Goal: Find specific page/section

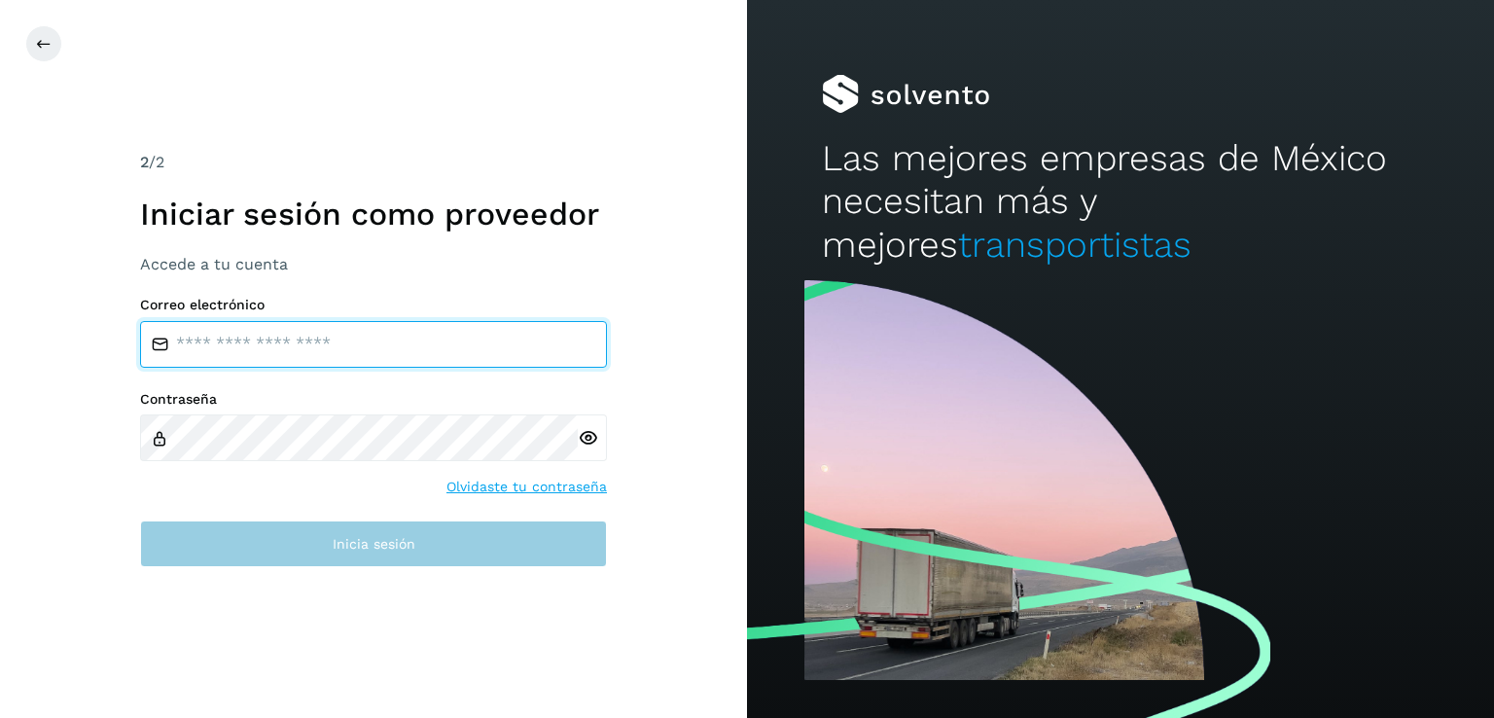
type input "**********"
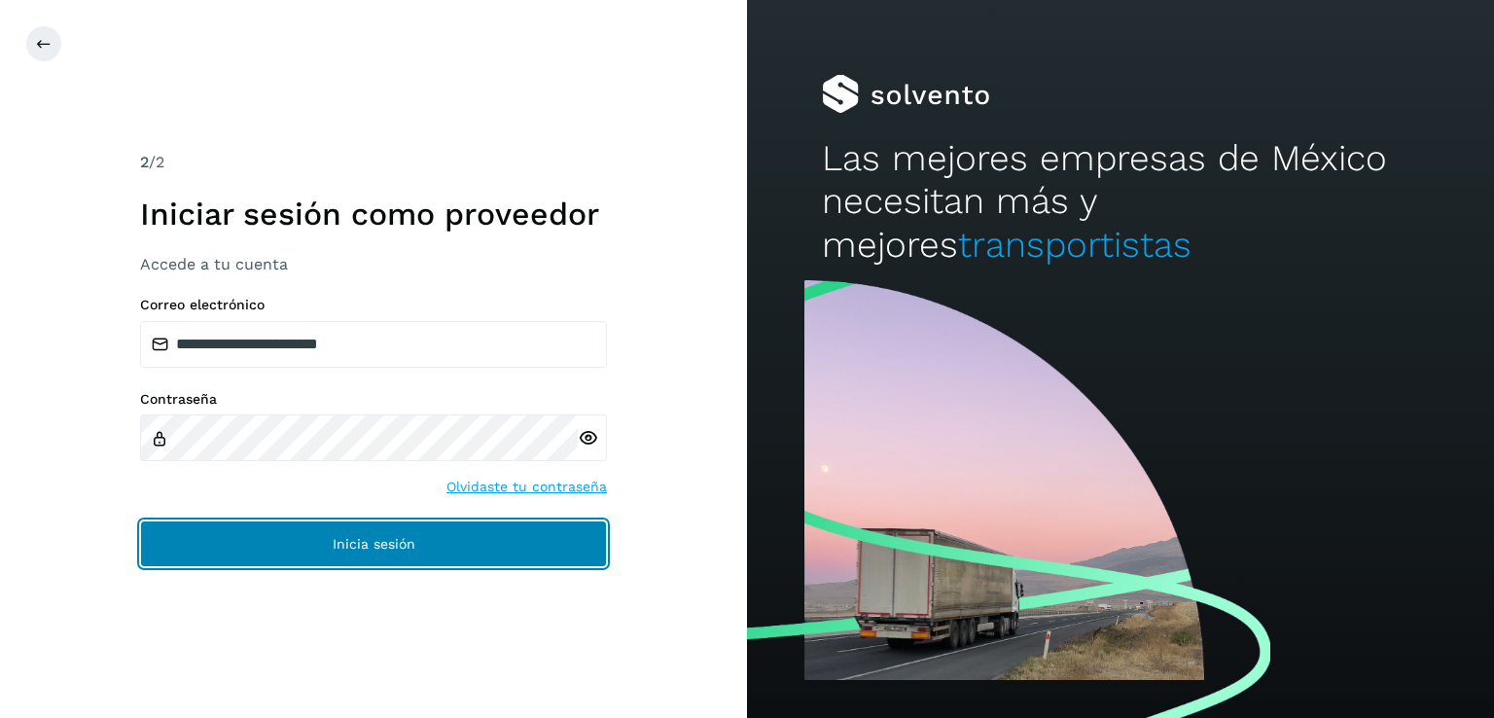
click at [337, 549] on span "Inicia sesión" at bounding box center [374, 544] width 83 height 14
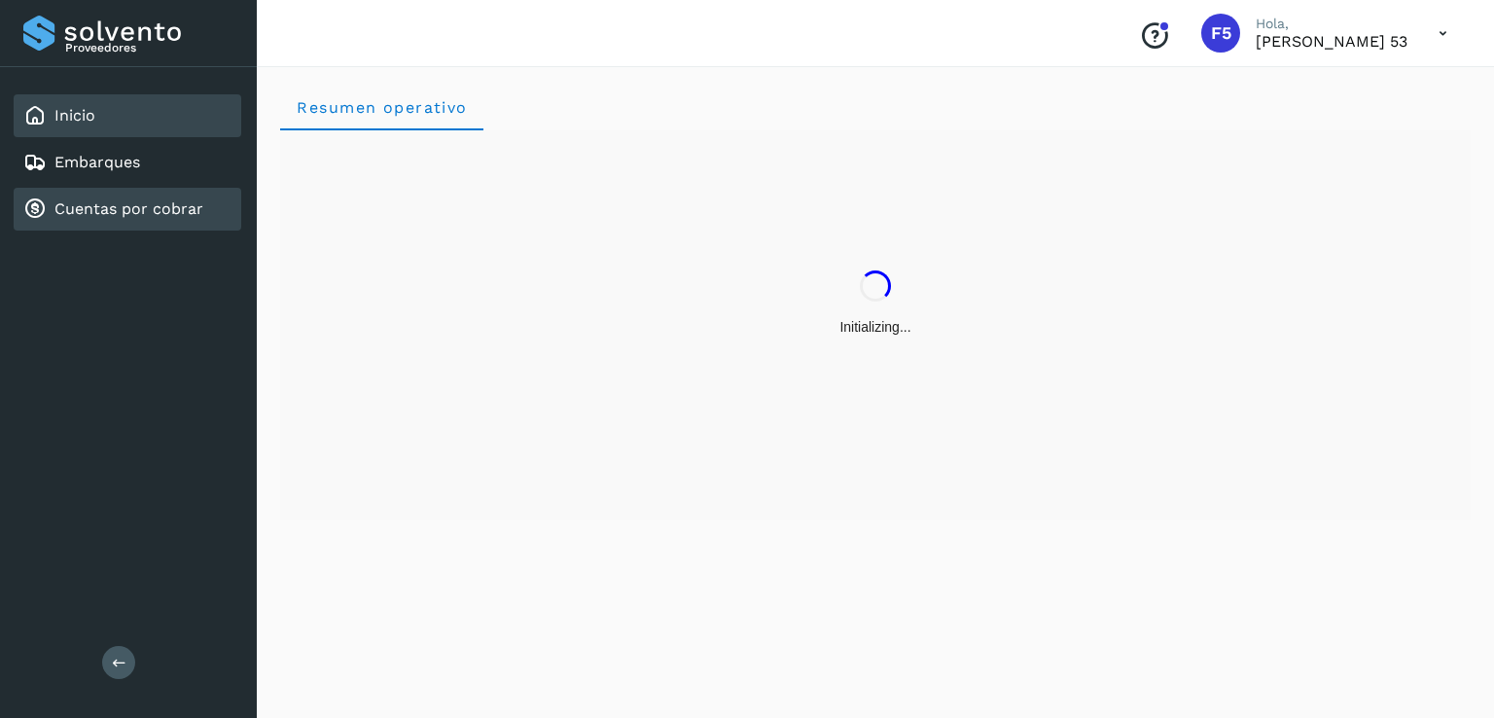
click at [202, 213] on div "Cuentas por cobrar" at bounding box center [128, 209] width 228 height 43
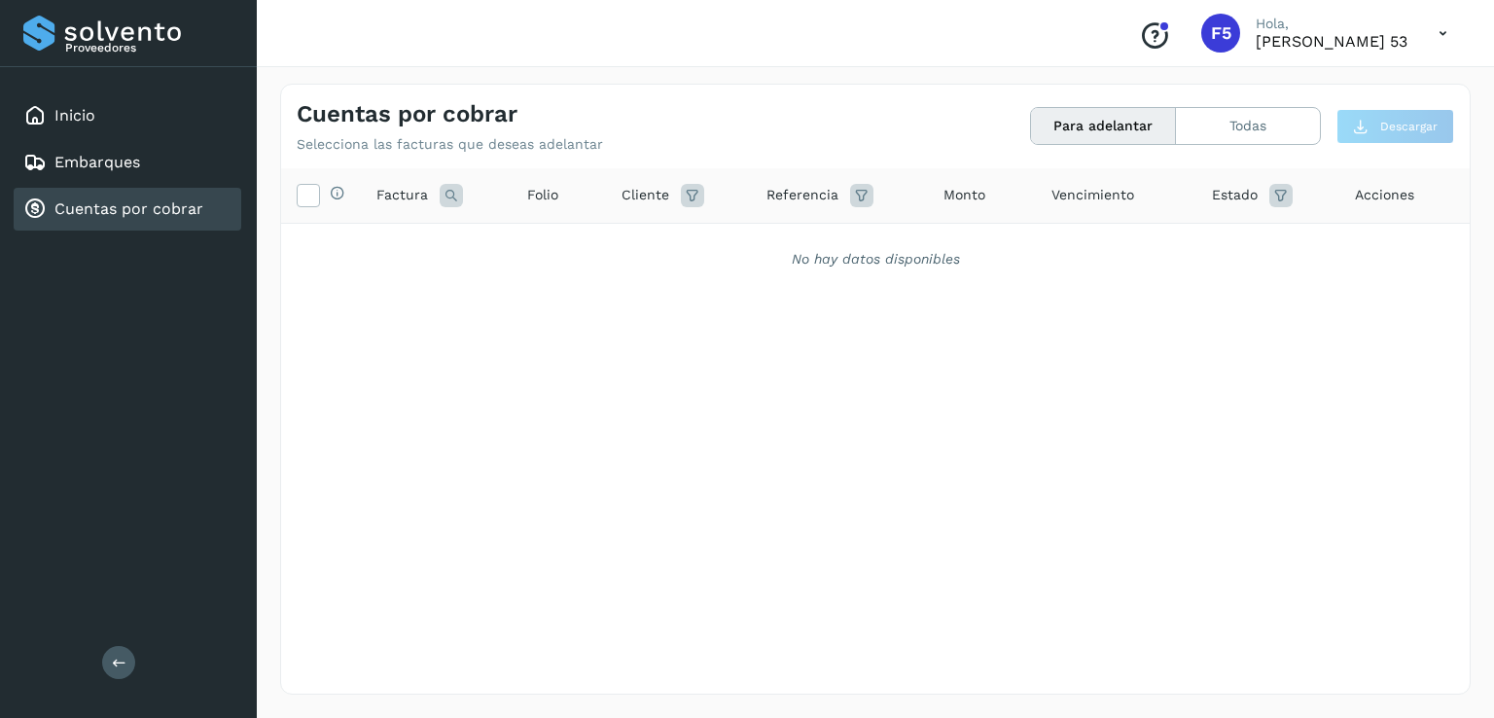
click at [191, 221] on div "Cuentas por cobrar" at bounding box center [128, 209] width 228 height 43
click at [188, 211] on link "Cuentas por cobrar" at bounding box center [128, 208] width 149 height 18
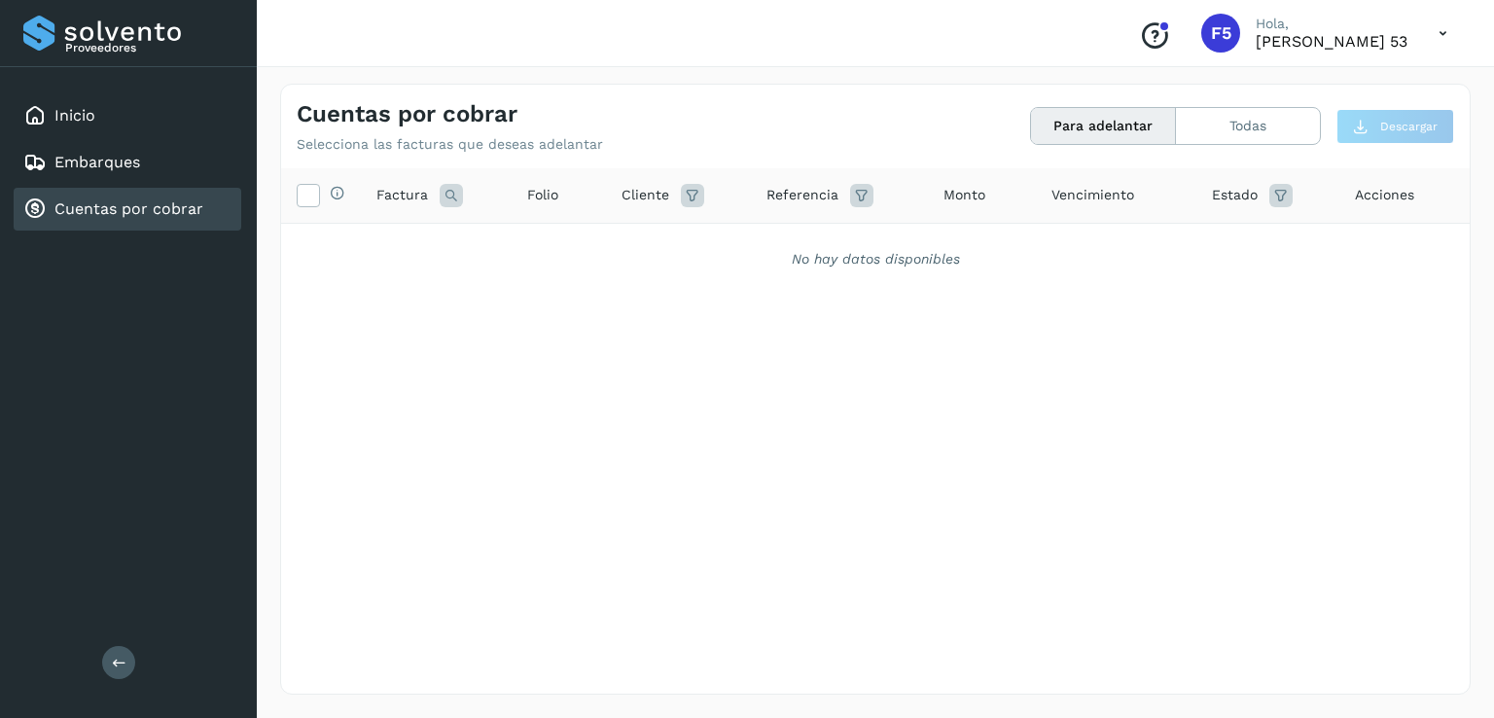
click at [182, 211] on link "Cuentas por cobrar" at bounding box center [128, 208] width 149 height 18
click at [119, 168] on link "Embarques" at bounding box center [97, 162] width 86 height 18
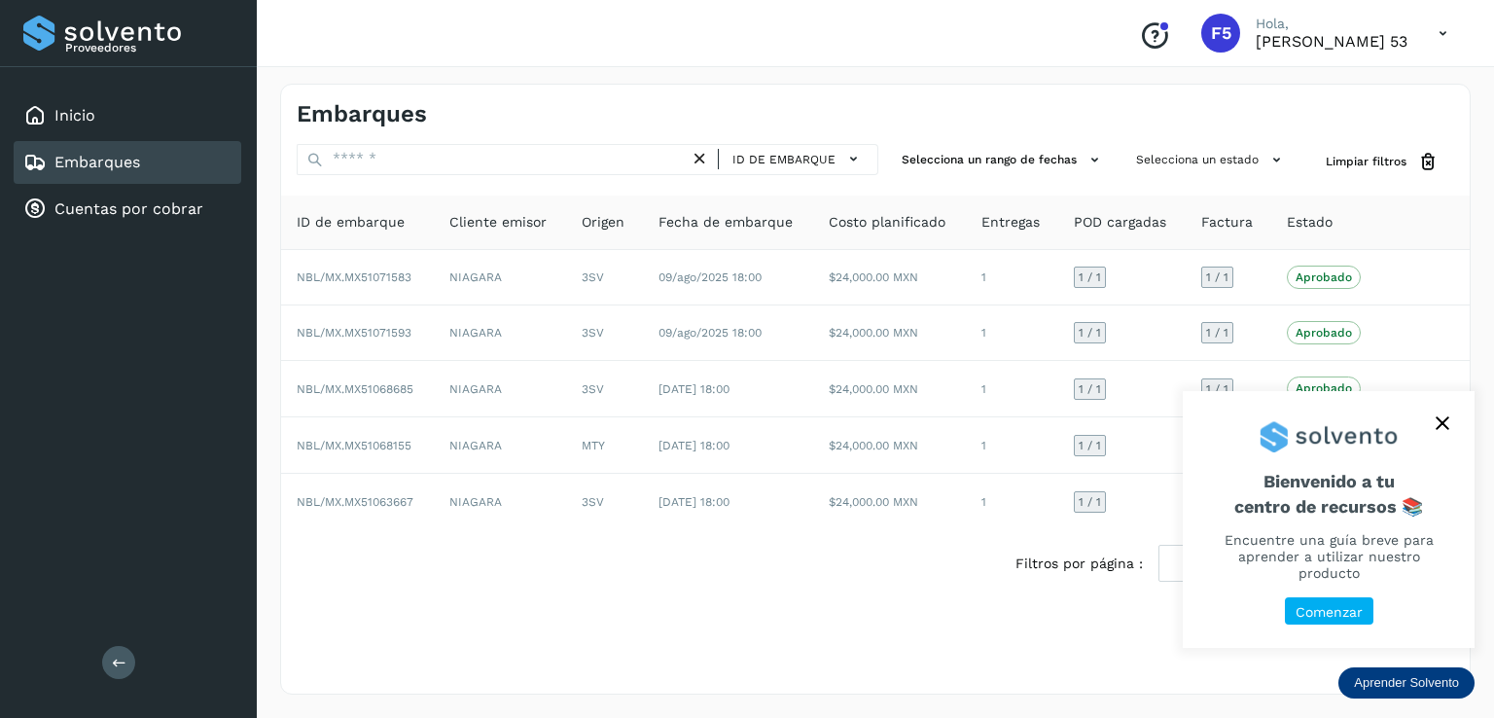
click at [1432, 437] on button "close," at bounding box center [1442, 423] width 29 height 29
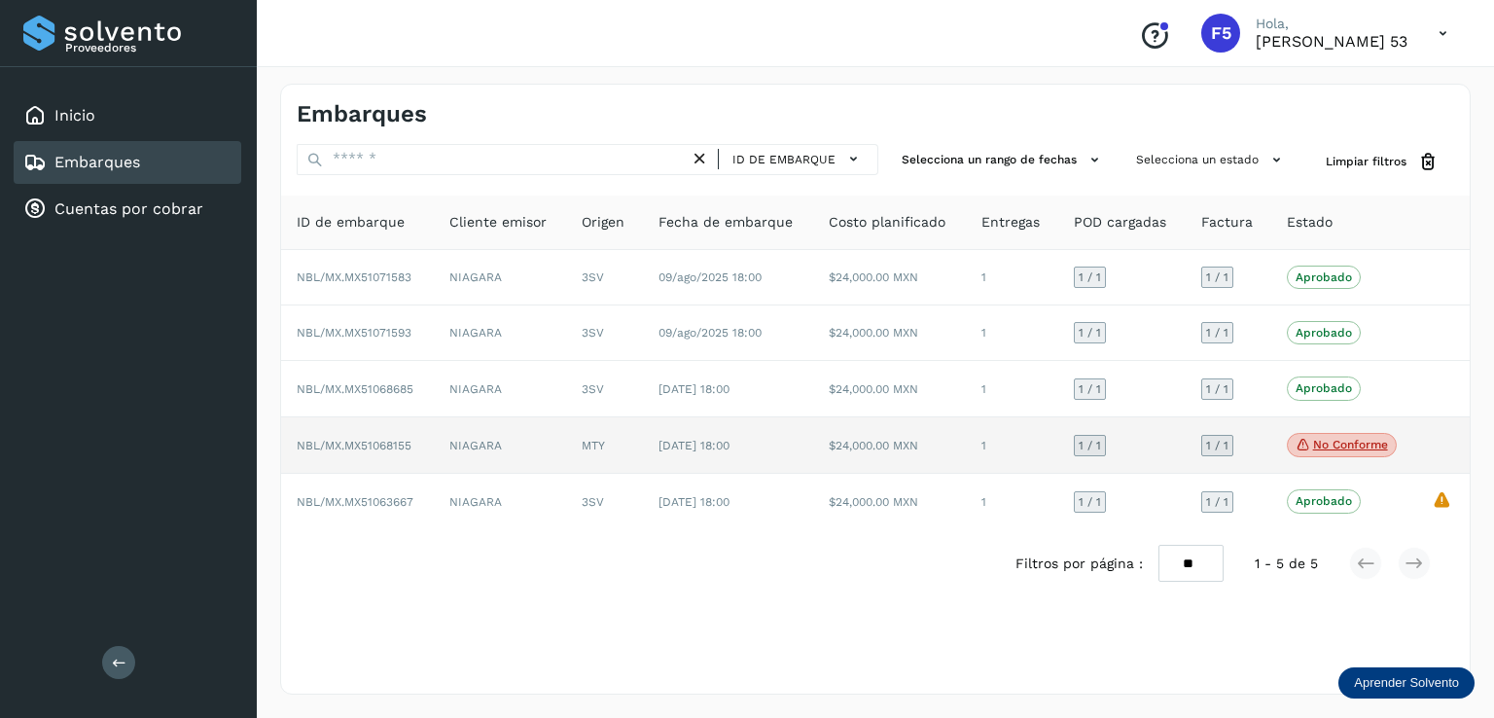
click at [1436, 437] on td at bounding box center [1442, 445] width 53 height 57
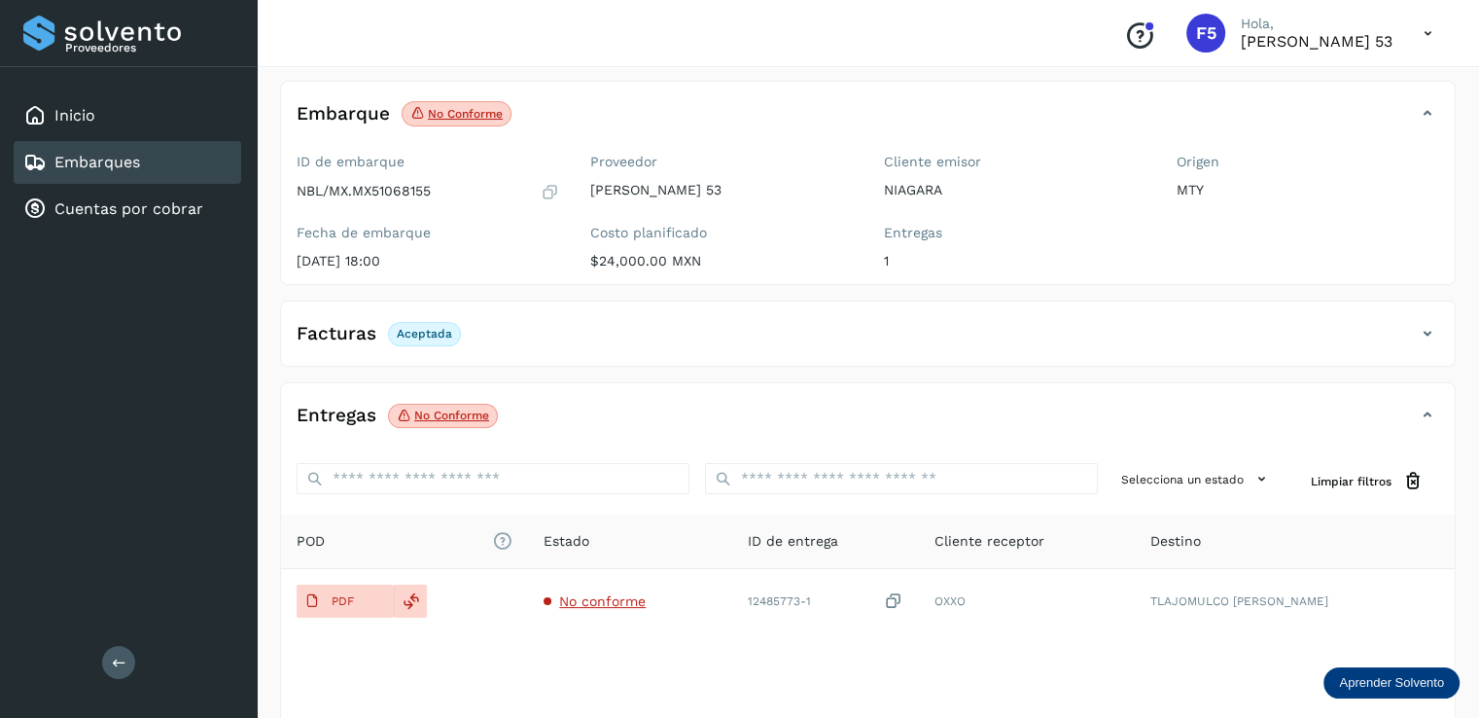
scroll to position [202, 0]
